Goal: Use online tool/utility

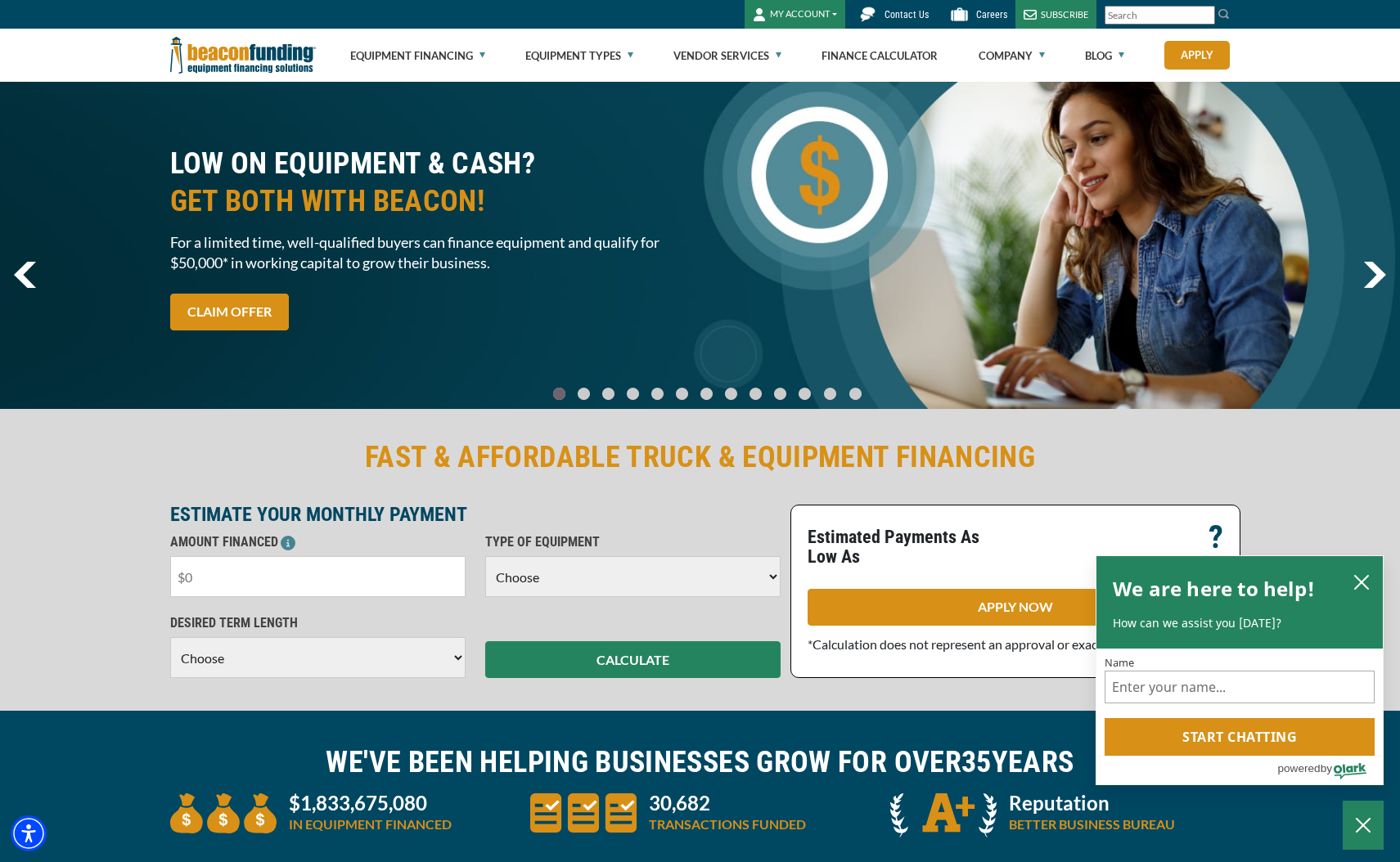
click at [256, 583] on input "text" at bounding box center [318, 576] width 295 height 40
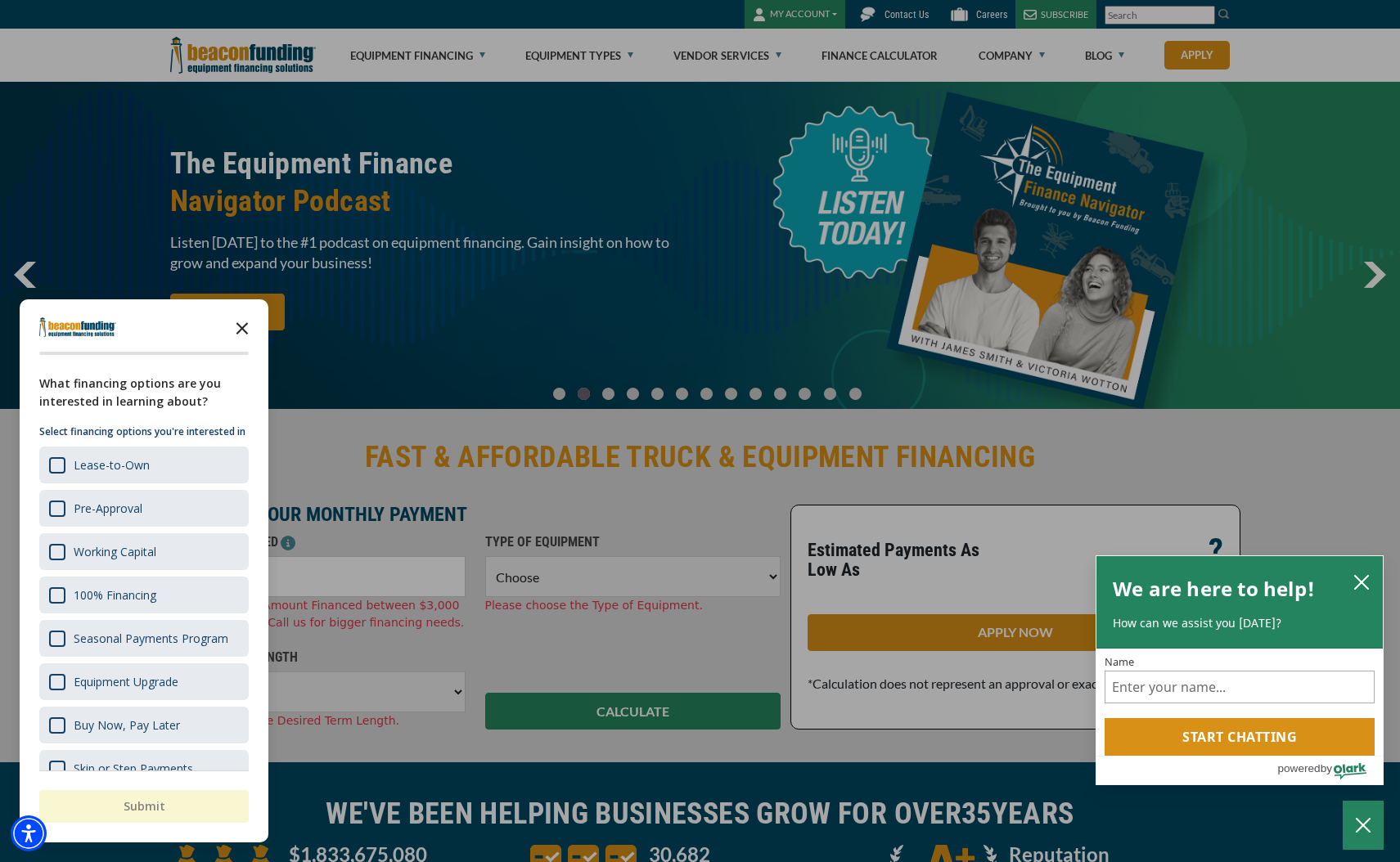
click at [246, 331] on icon "Close the survey" at bounding box center [242, 327] width 33 height 33
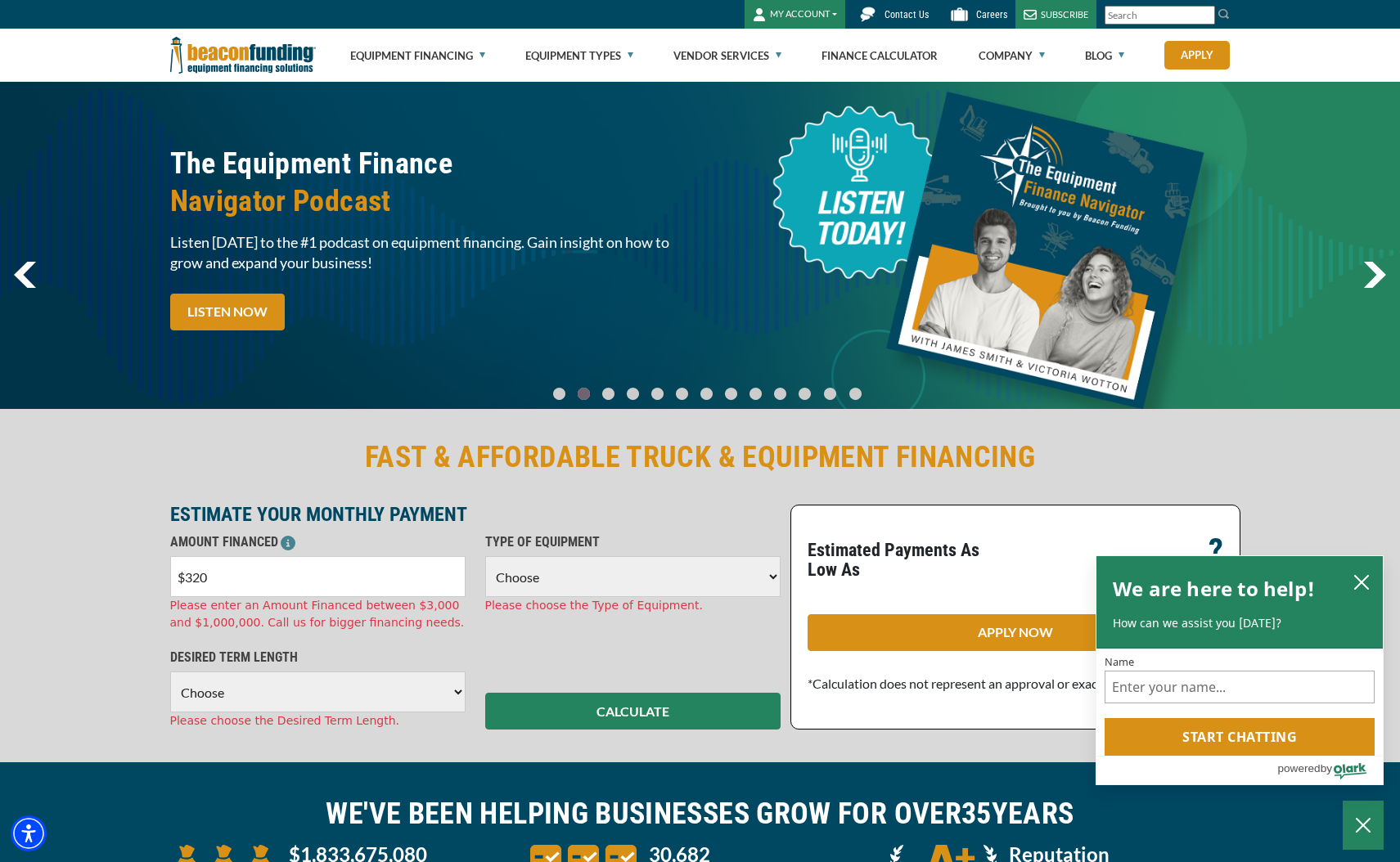
click at [237, 577] on input "$320" at bounding box center [318, 576] width 295 height 40
type input "$32,000"
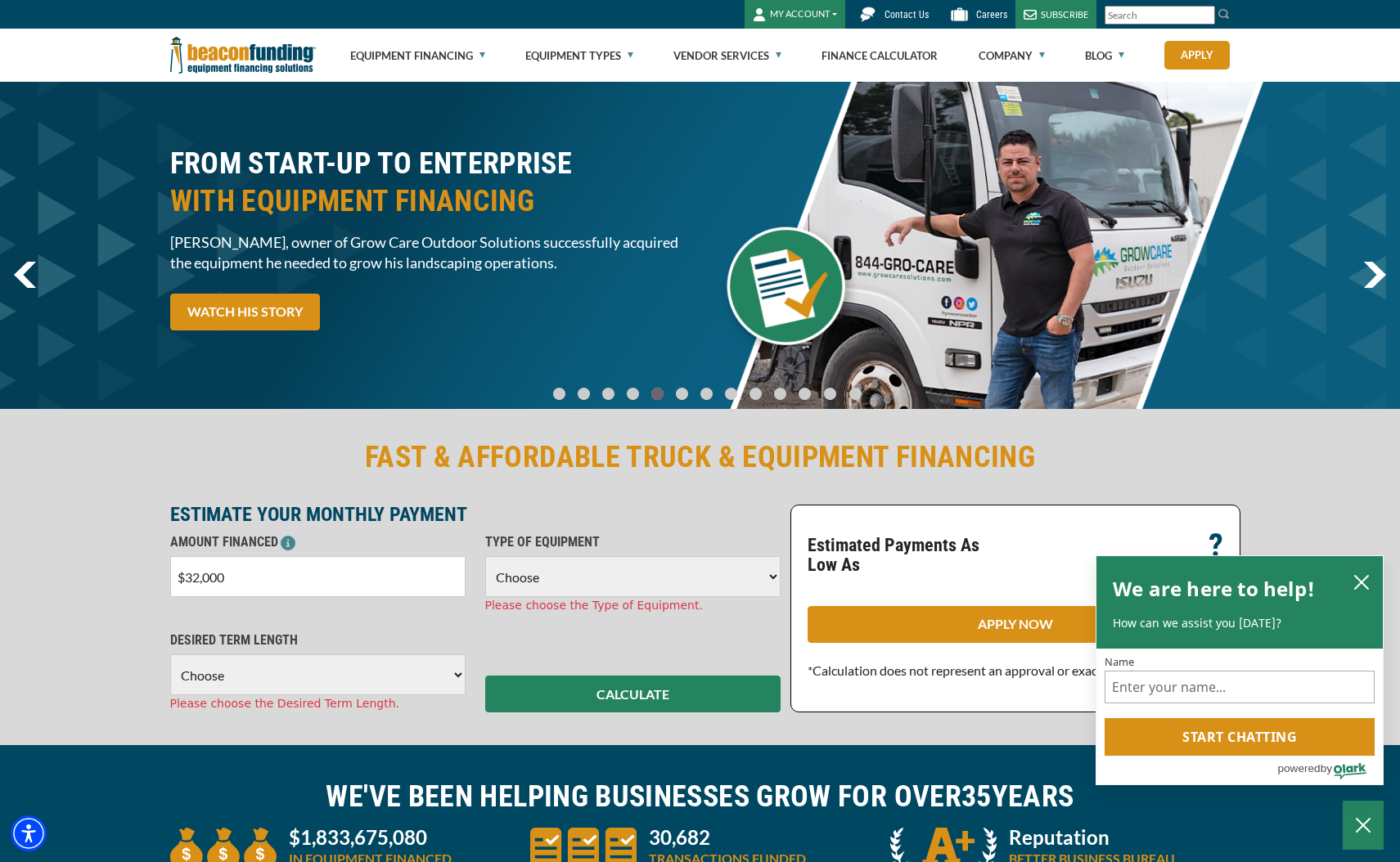
select select "17"
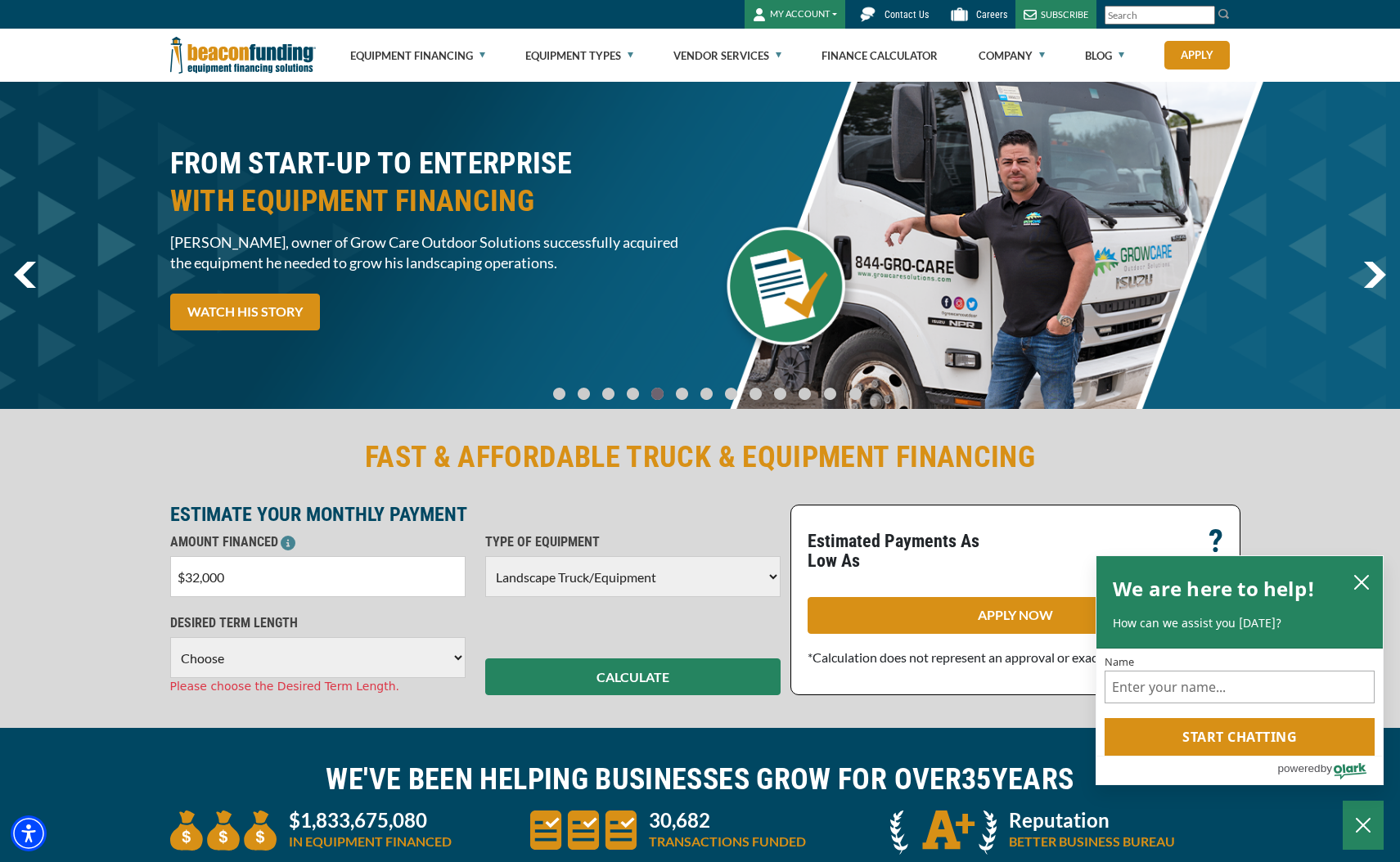
select select "36"
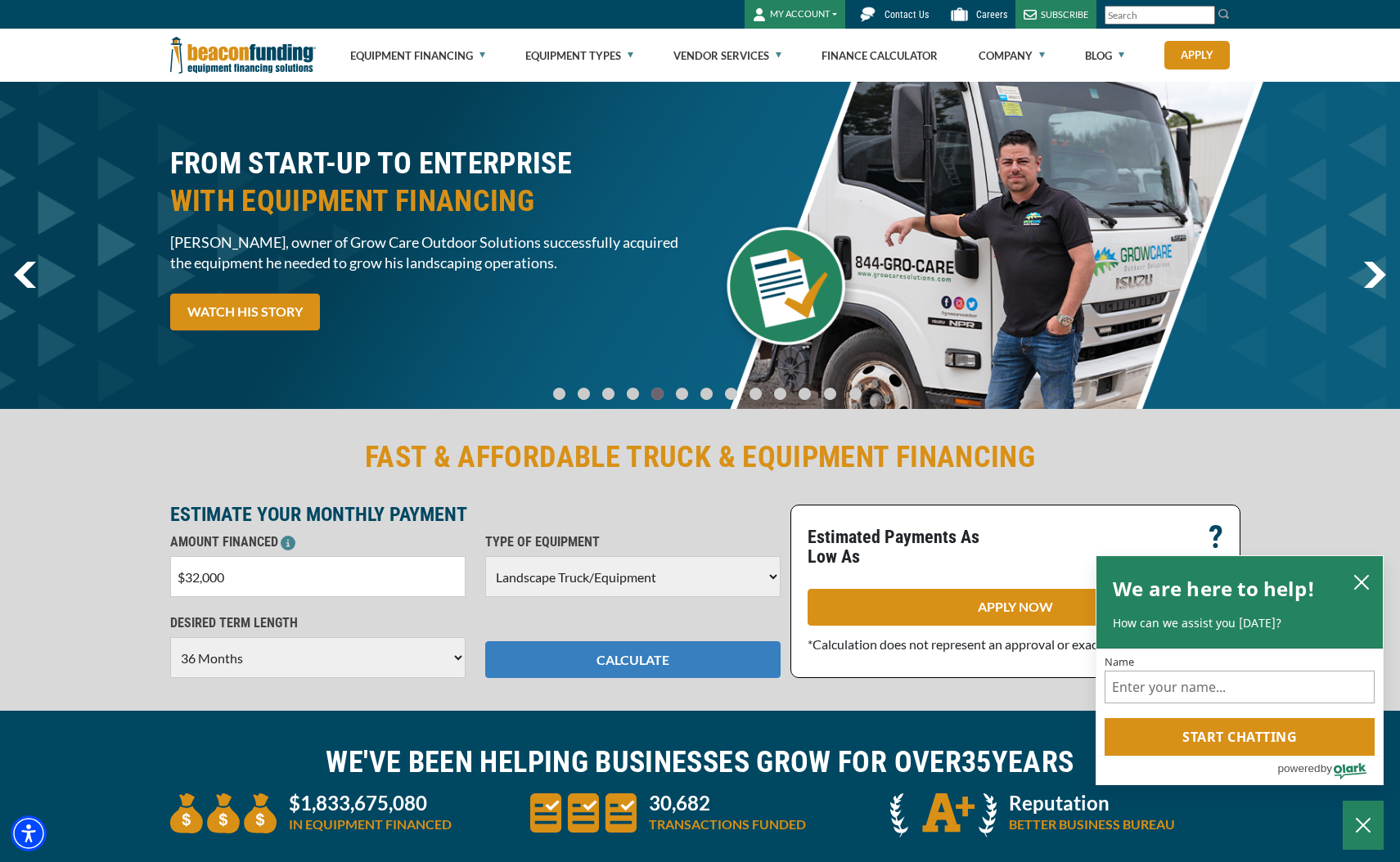
click at [619, 660] on button "CALCULATE" at bounding box center [633, 660] width 295 height 37
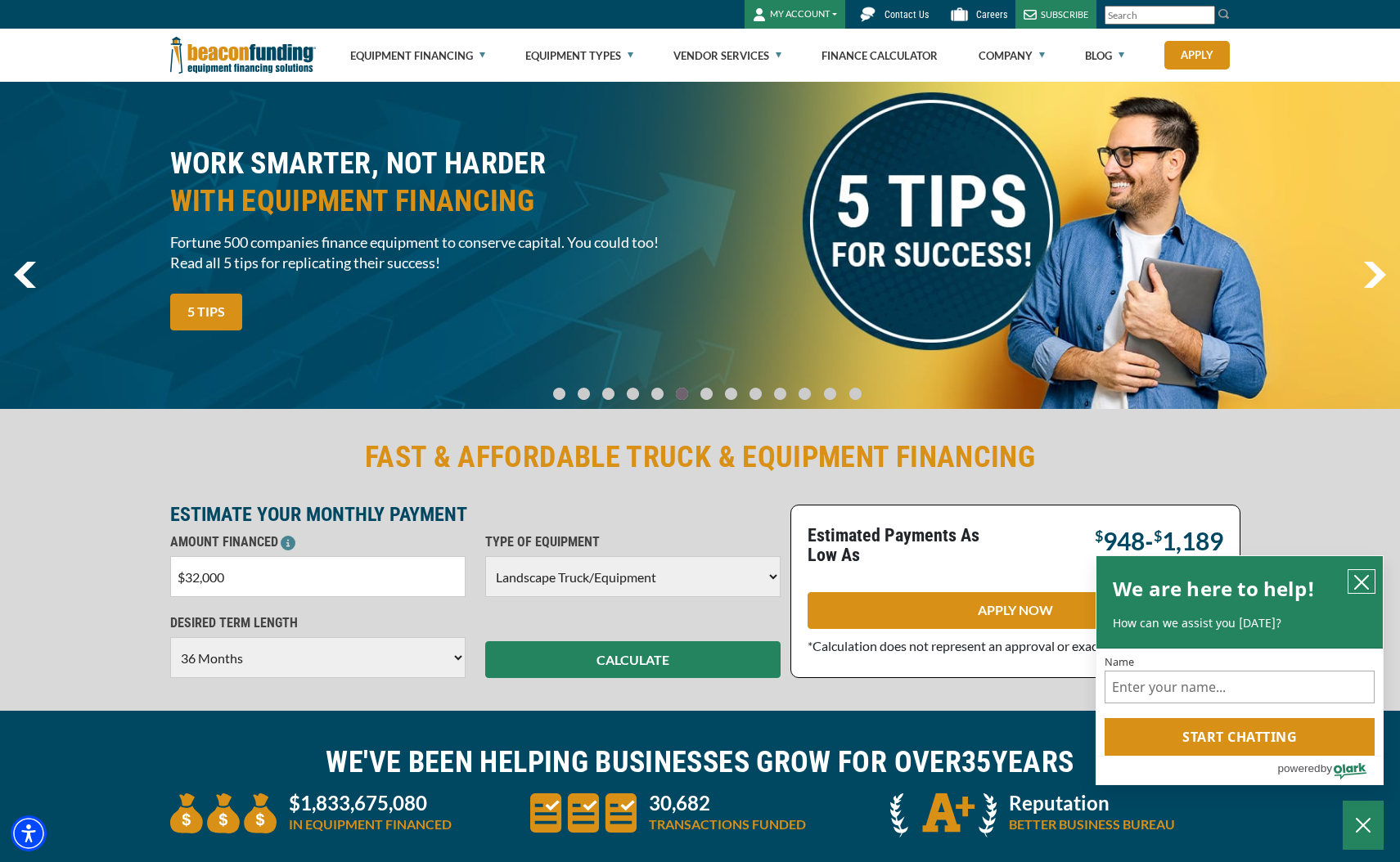
click at [1359, 577] on icon "close chatbox" at bounding box center [1361, 582] width 17 height 17
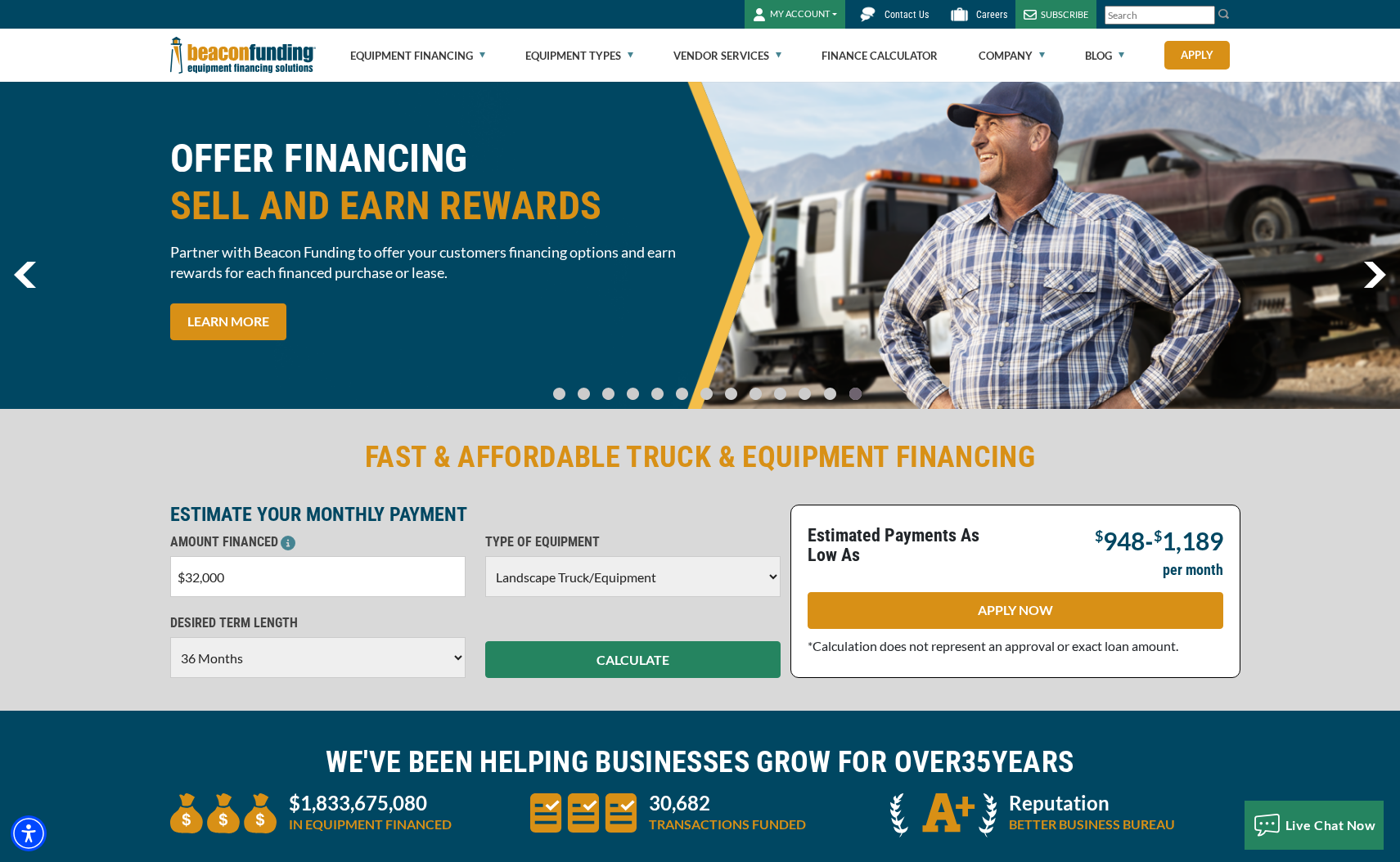
select select "6"
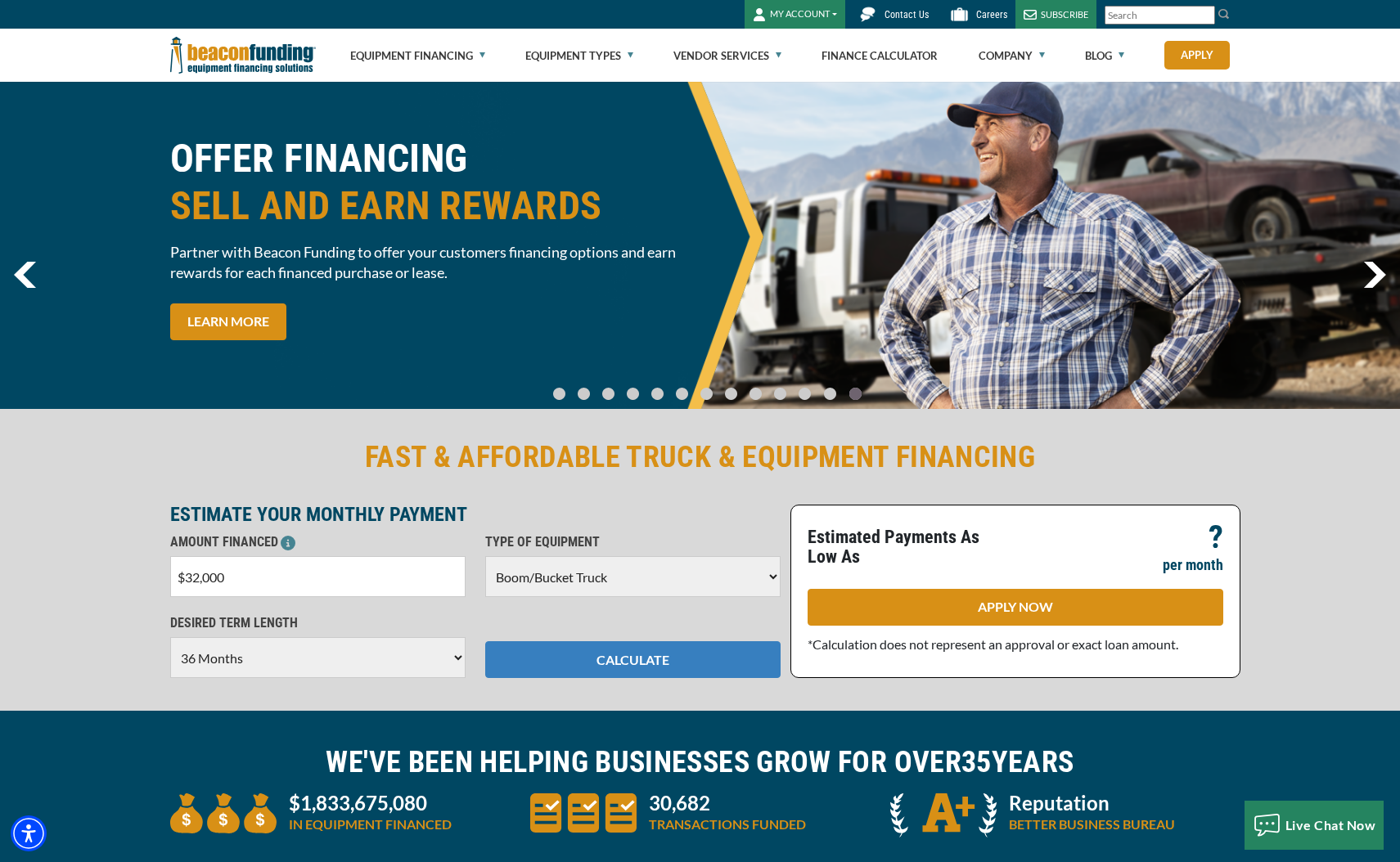
click at [694, 659] on button "CALCULATE" at bounding box center [633, 660] width 295 height 37
